Goal: Transaction & Acquisition: Purchase product/service

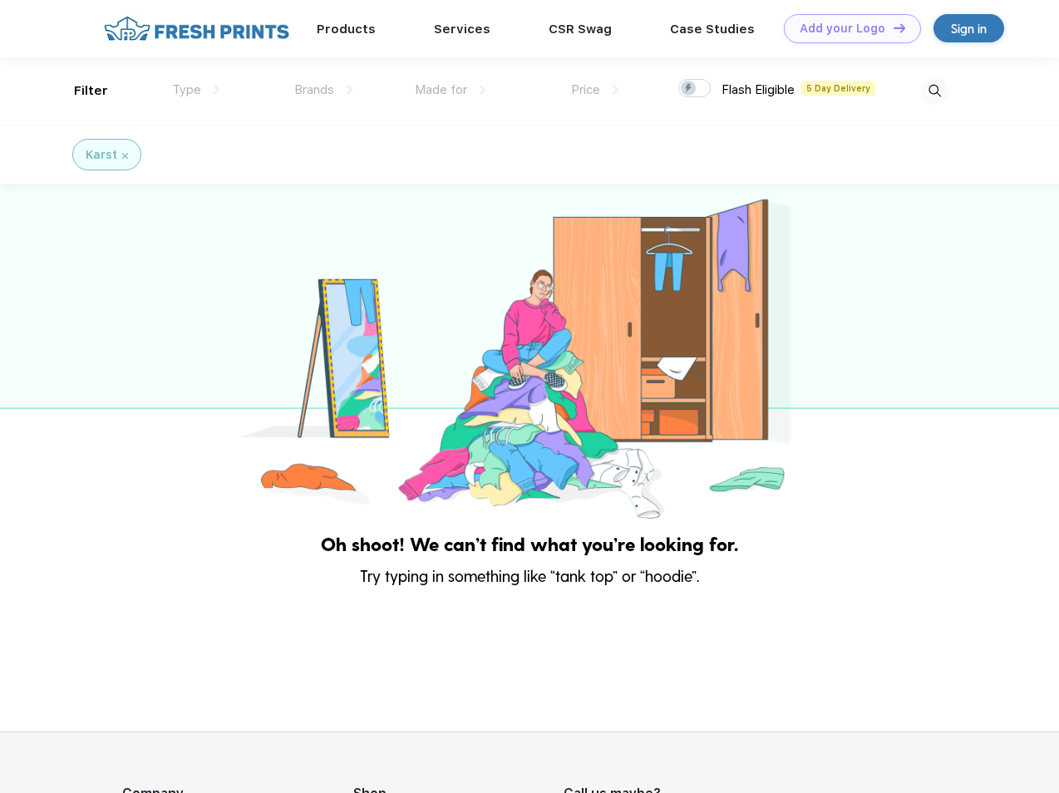
scroll to position [1, 0]
click at [846, 28] on link "Add your Logo Design Tool" at bounding box center [852, 28] width 137 height 29
click at [0, 0] on div "Design Tool" at bounding box center [0, 0] width 0 height 0
click at [892, 27] on link "Add your Logo Design Tool" at bounding box center [852, 28] width 137 height 29
click at [80, 91] on div "Filter" at bounding box center [91, 90] width 34 height 19
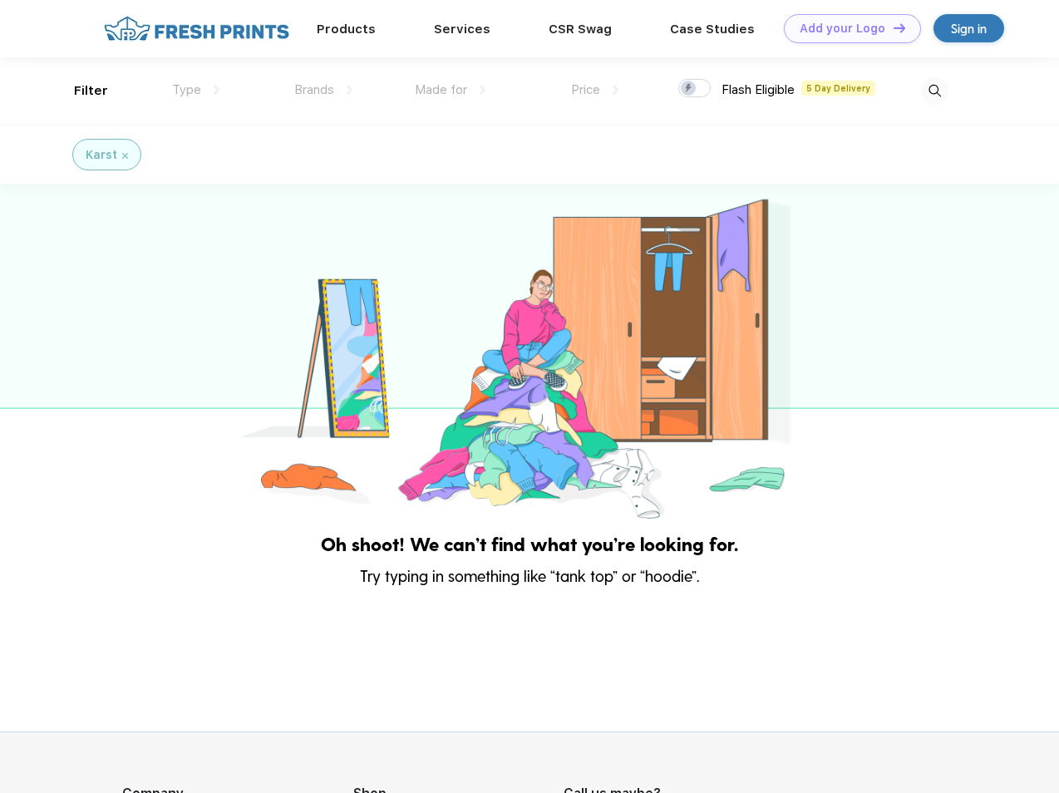
click at [196, 90] on span "Type" at bounding box center [186, 89] width 29 height 15
click at [323, 90] on span "Brands" at bounding box center [314, 89] width 40 height 15
click at [451, 90] on span "Made for" at bounding box center [441, 89] width 52 height 15
click at [595, 90] on span "Price" at bounding box center [585, 89] width 29 height 15
click at [695, 89] on div at bounding box center [694, 88] width 32 height 18
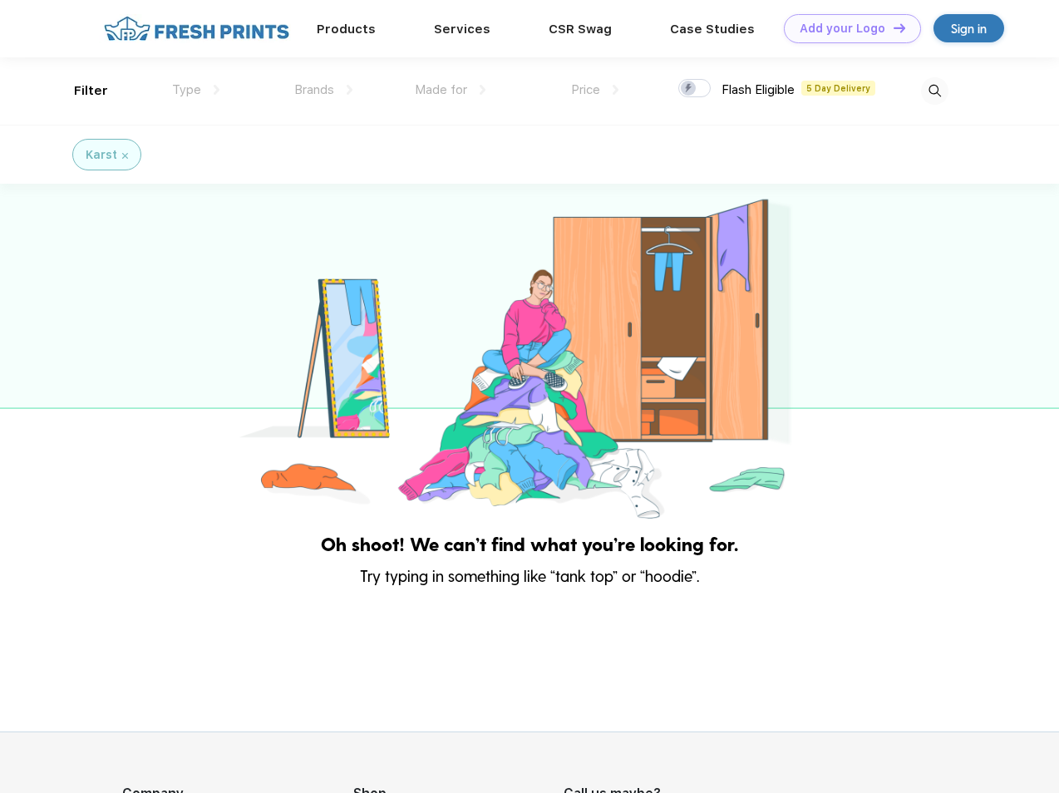
click at [689, 89] on input "checkbox" at bounding box center [683, 83] width 11 height 11
click at [934, 91] on img at bounding box center [934, 90] width 27 height 27
